Goal: Task Accomplishment & Management: Complete application form

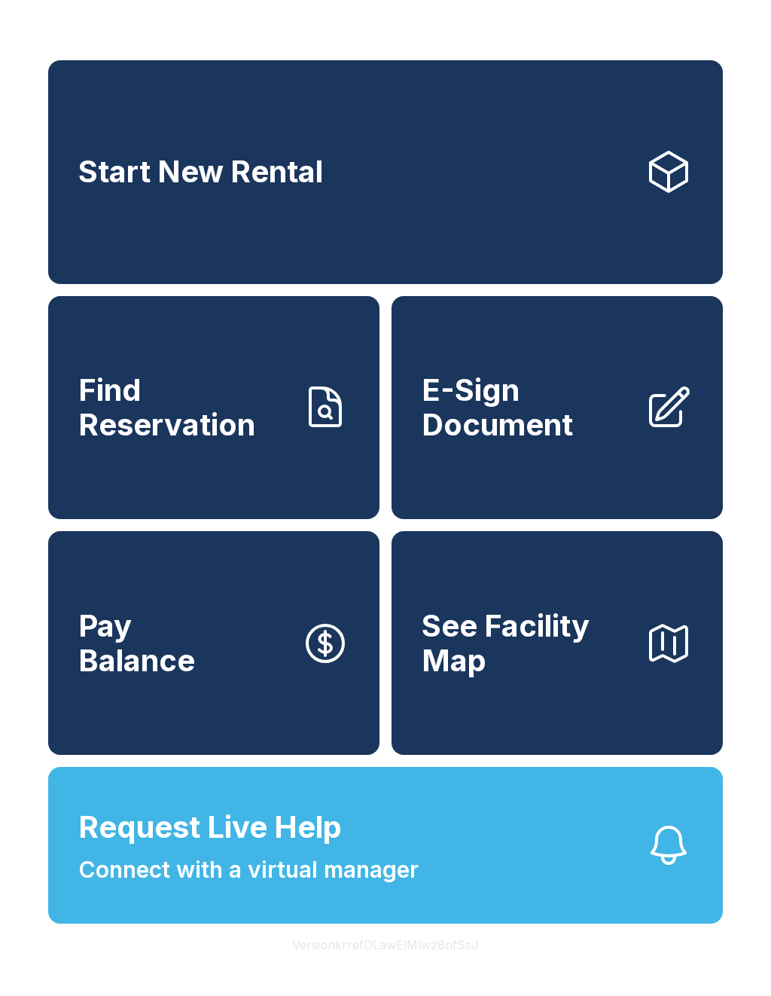
click at [109, 995] on div "Start New Rental Find Reservation E-Sign Document Pay Balance See Facility Map …" at bounding box center [385, 498] width 771 height 996
click at [438, 966] on button "Version krrefDLawElMlwz8nfSsJ" at bounding box center [385, 945] width 211 height 42
click at [493, 432] on span "E-Sign Document" at bounding box center [527, 407] width 211 height 69
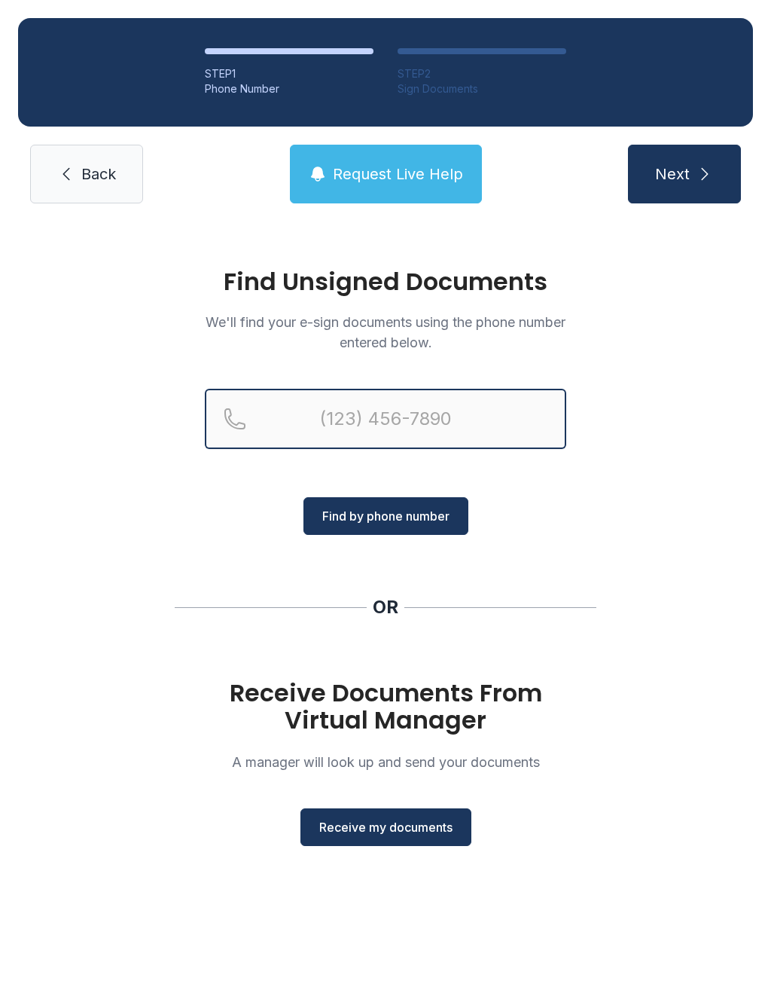
click at [306, 427] on input "Reservation phone number" at bounding box center [386, 419] width 362 height 60
type input "[PHONE_NUMBER]"
click at [684, 174] on button "Next" at bounding box center [684, 174] width 113 height 59
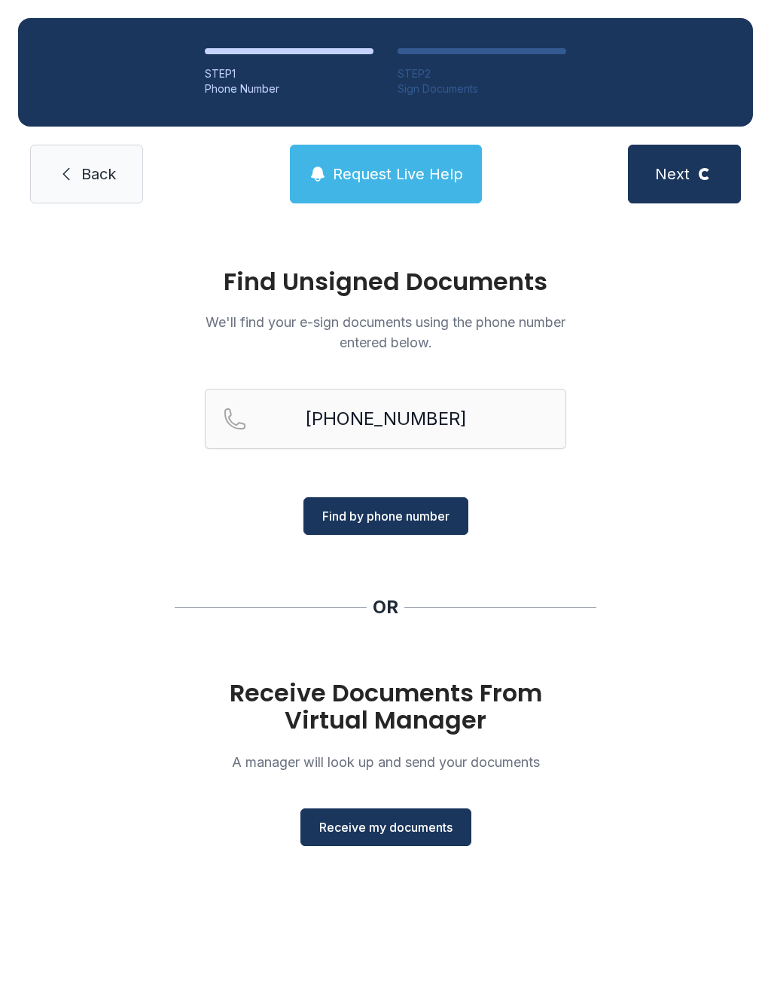
click at [409, 518] on span "Find by phone number" at bounding box center [385, 516] width 127 height 18
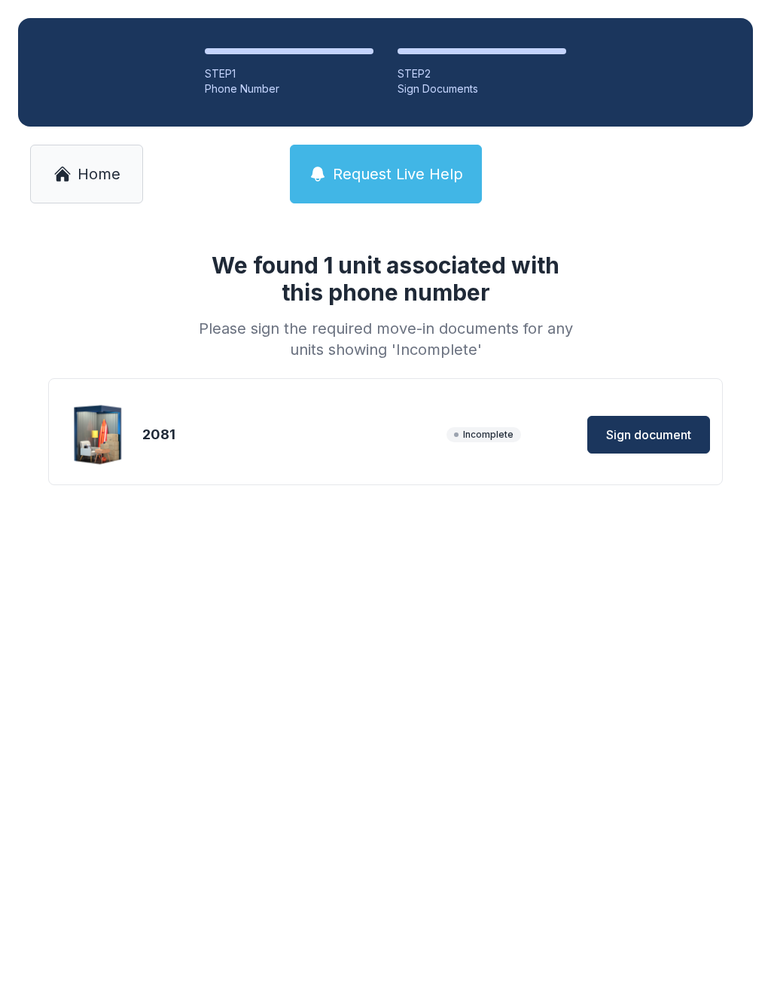
click at [659, 447] on button "Sign document" at bounding box center [649, 435] width 123 height 38
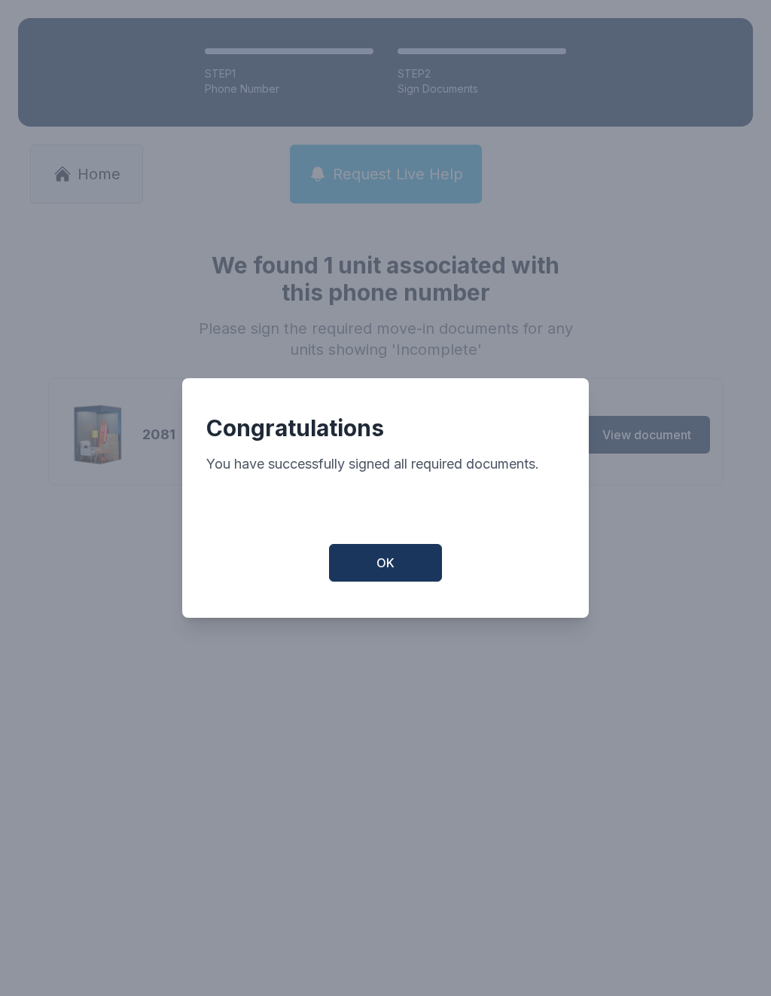
click at [411, 568] on button "OK" at bounding box center [385, 563] width 113 height 38
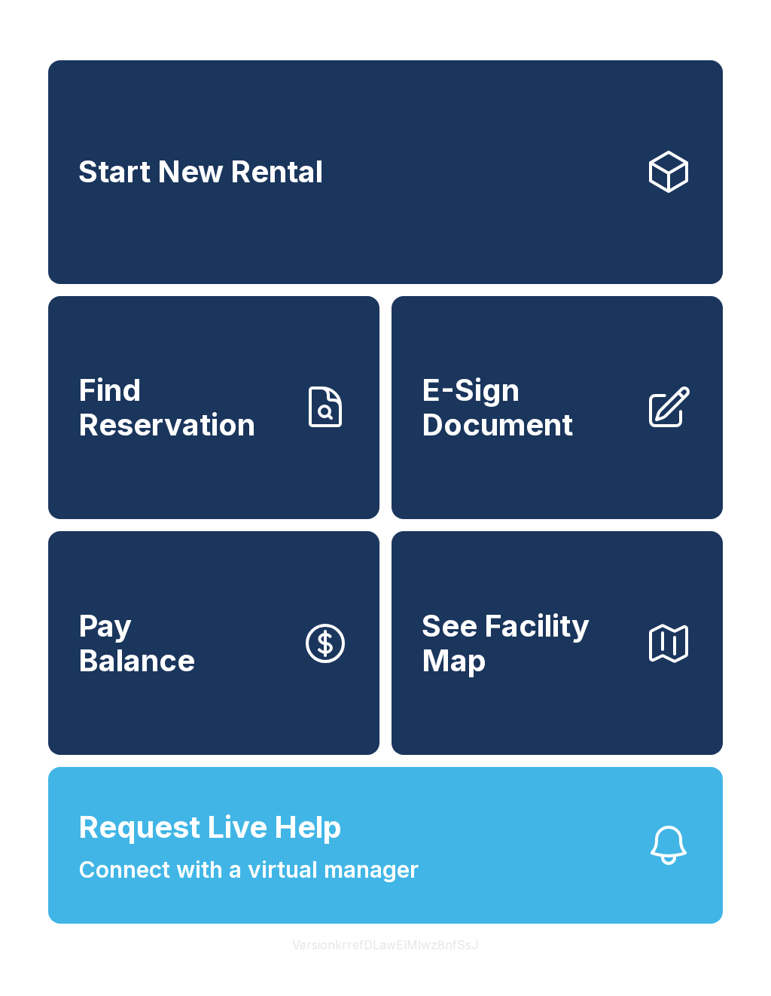
click at [548, 396] on span "E-Sign Document" at bounding box center [527, 407] width 211 height 69
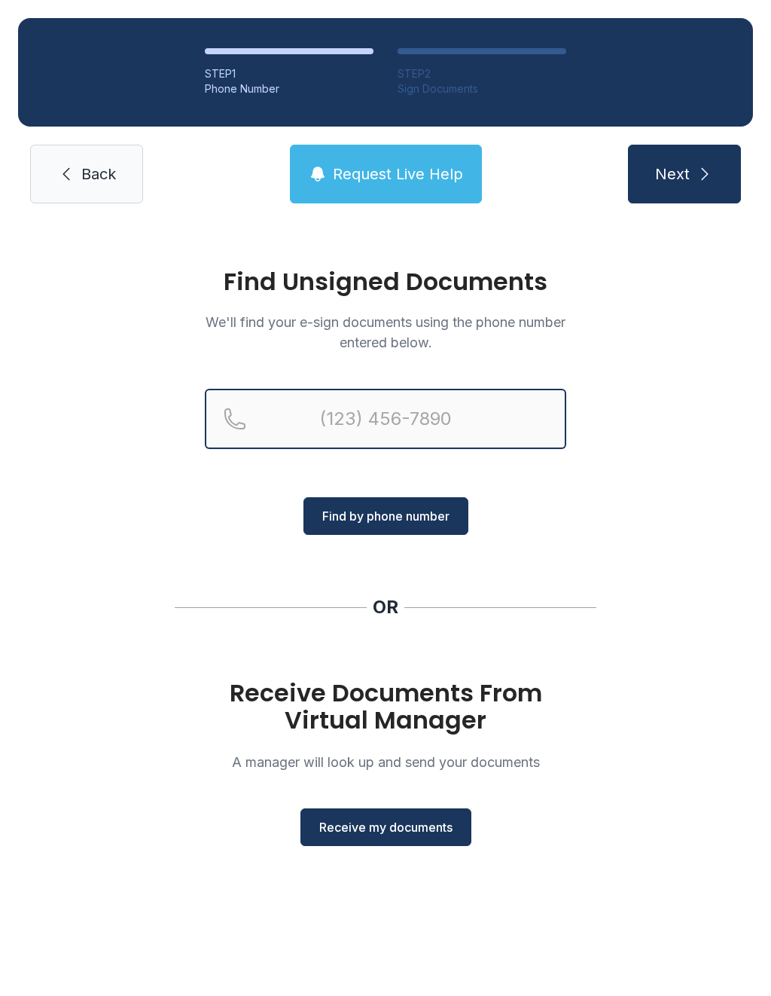
click at [420, 435] on input "Reservation phone number" at bounding box center [386, 419] width 362 height 60
type input "("
click at [536, 578] on div "Find Unsigned Documents We'll find your e-sign documents using the phone number…" at bounding box center [385, 563] width 771 height 685
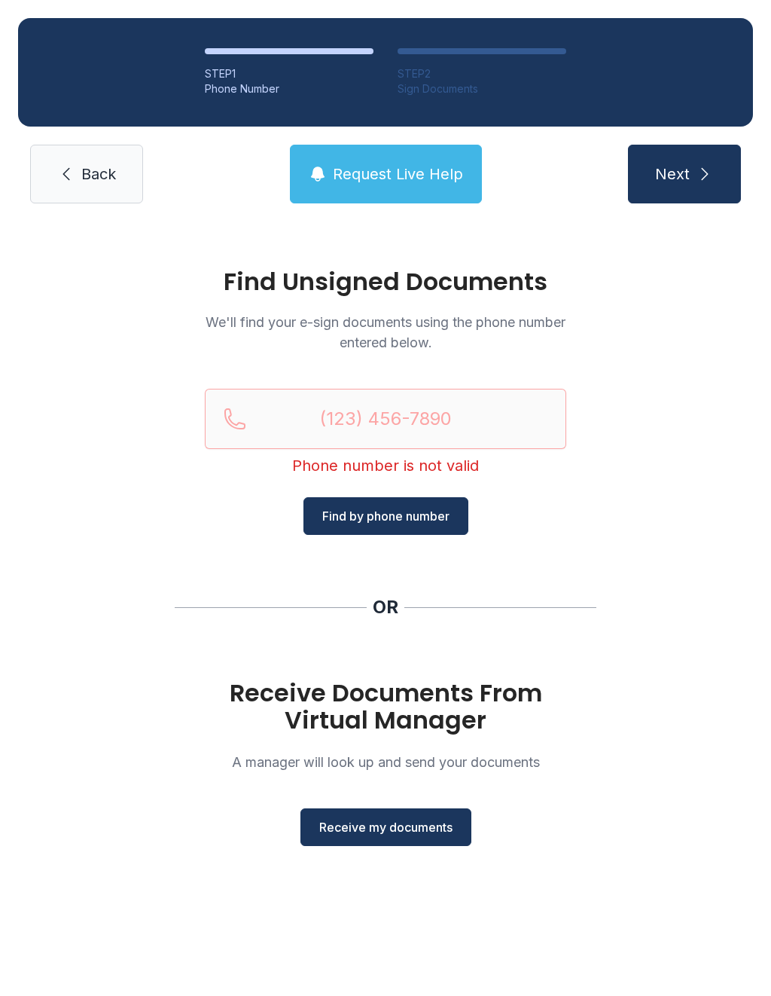
click at [411, 832] on span "Receive my documents" at bounding box center [385, 827] width 133 height 18
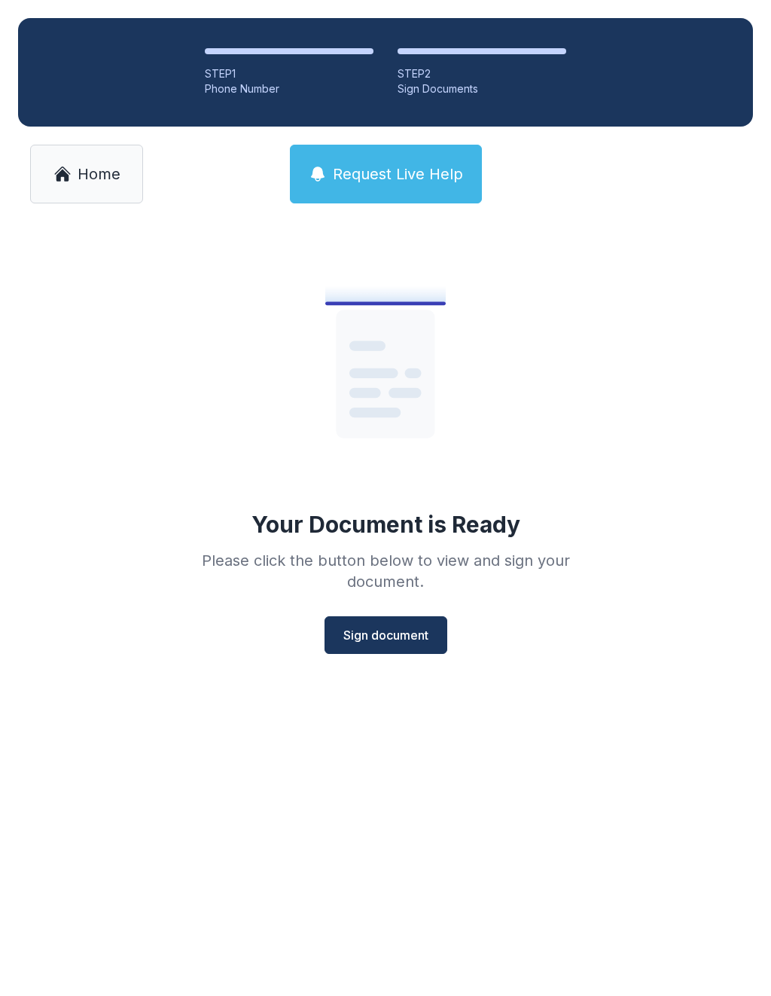
click at [369, 641] on span "Sign document" at bounding box center [386, 635] width 85 height 18
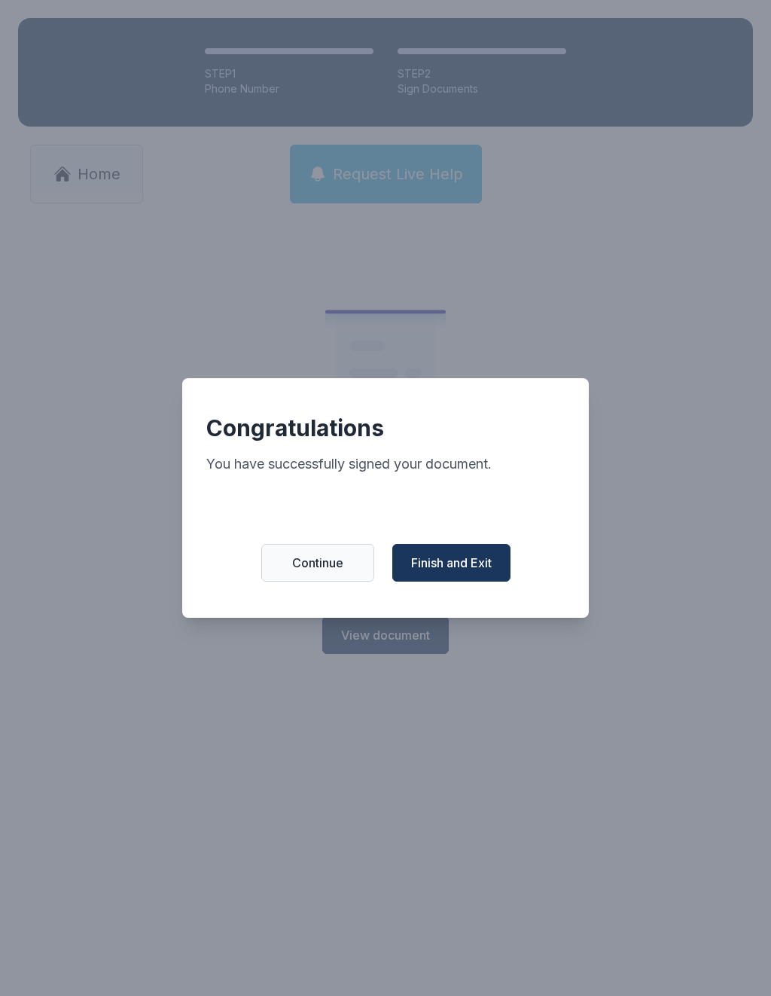
click at [338, 569] on span "Continue" at bounding box center [317, 563] width 51 height 18
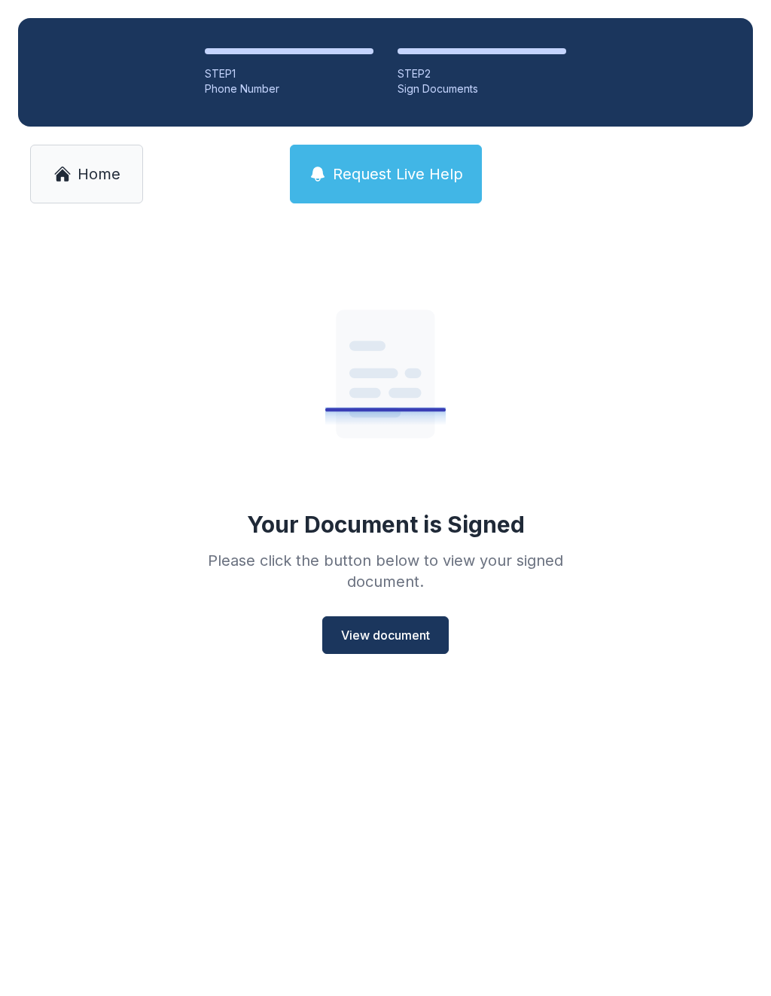
click at [84, 169] on span "Home" at bounding box center [99, 173] width 43 height 21
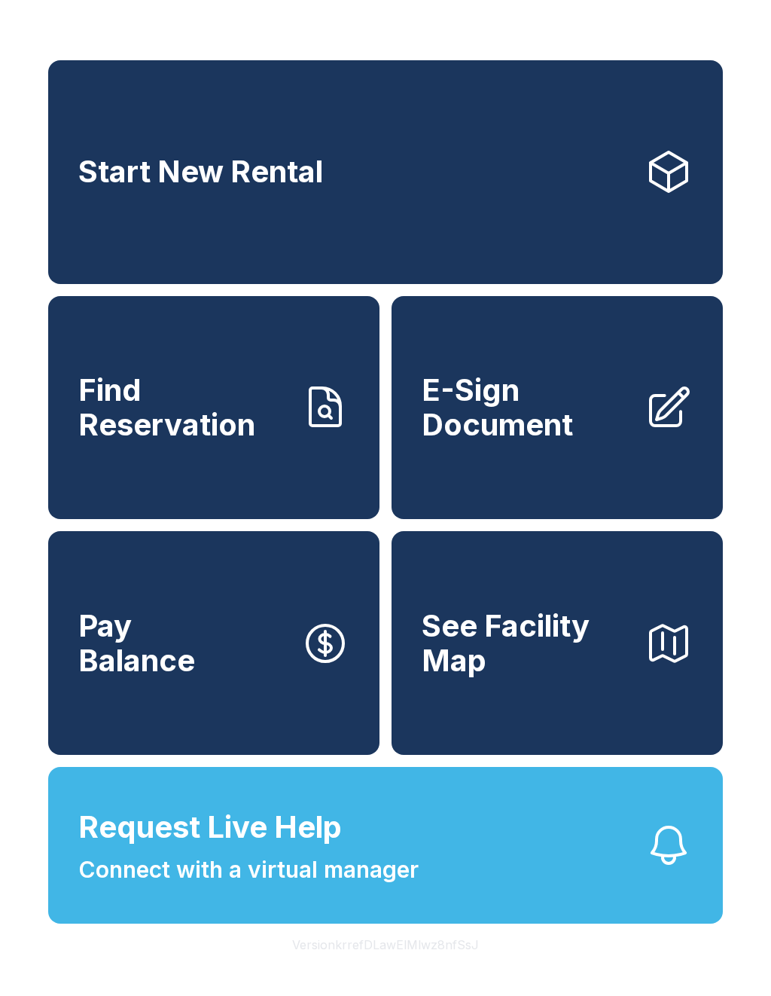
click at [518, 414] on span "E-Sign Document" at bounding box center [527, 407] width 211 height 69
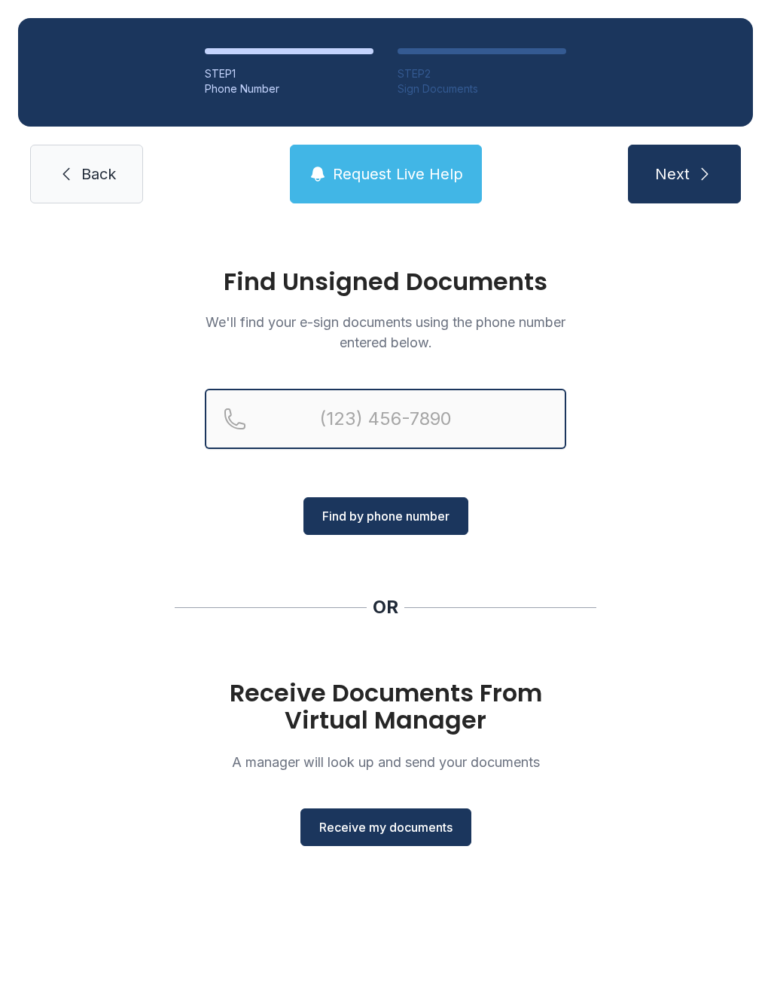
click at [292, 426] on input "Reservation phone number" at bounding box center [386, 419] width 362 height 60
type input "[PHONE_NUMBER]"
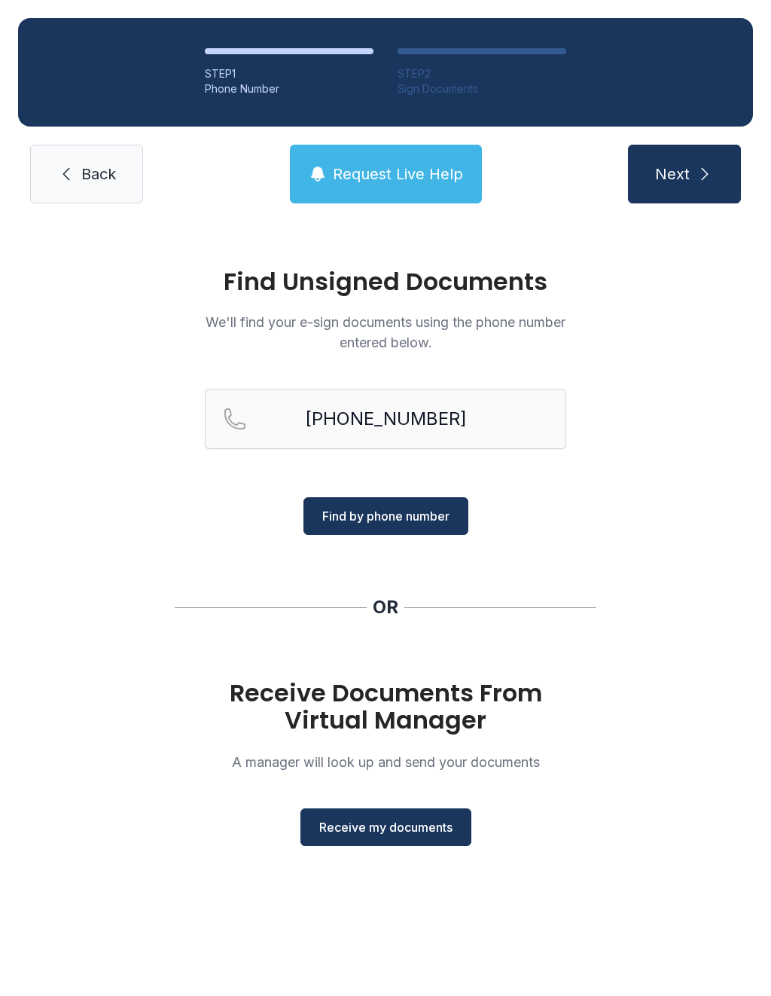
click at [389, 509] on span "Find by phone number" at bounding box center [385, 516] width 127 height 18
click at [358, 515] on span "Find by phone number" at bounding box center [385, 516] width 127 height 18
click at [362, 825] on span "Receive my documents" at bounding box center [385, 827] width 133 height 18
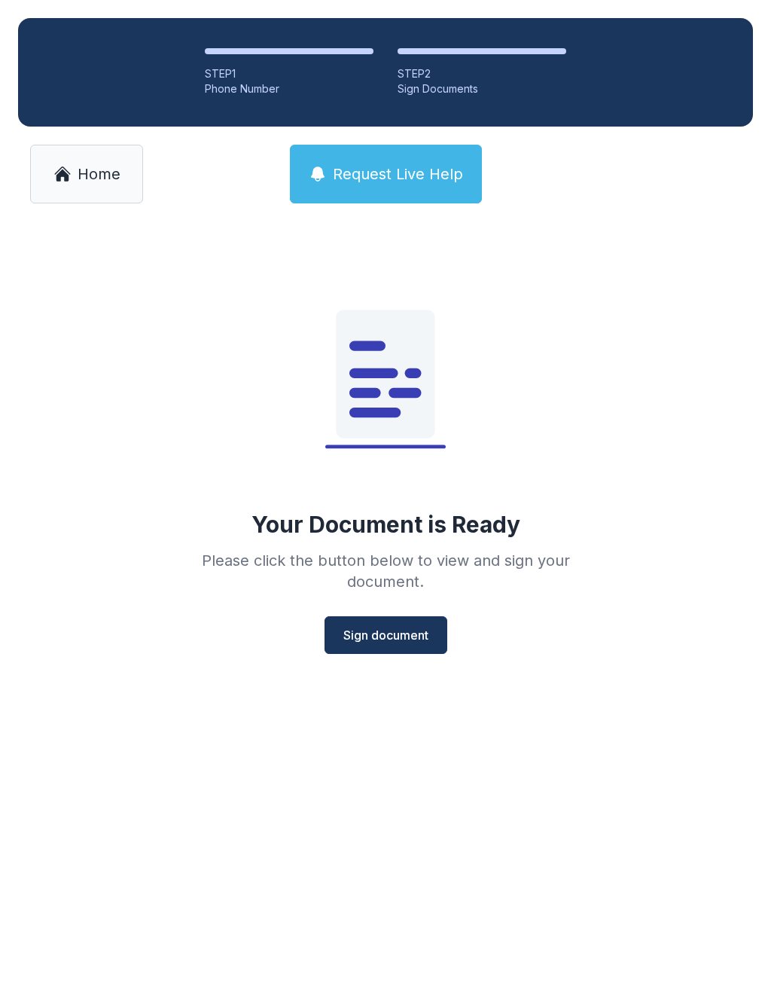
click at [380, 637] on span "Sign document" at bounding box center [386, 635] width 85 height 18
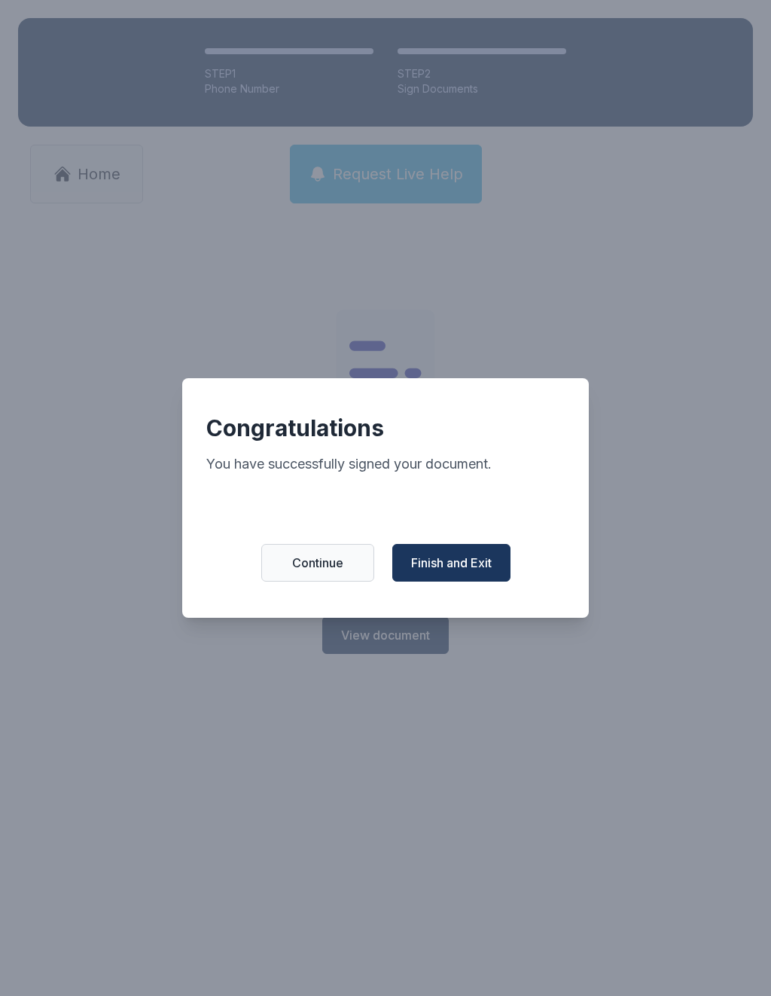
click at [332, 566] on span "Continue" at bounding box center [317, 563] width 51 height 18
